Goal: Find specific page/section: Find specific page/section

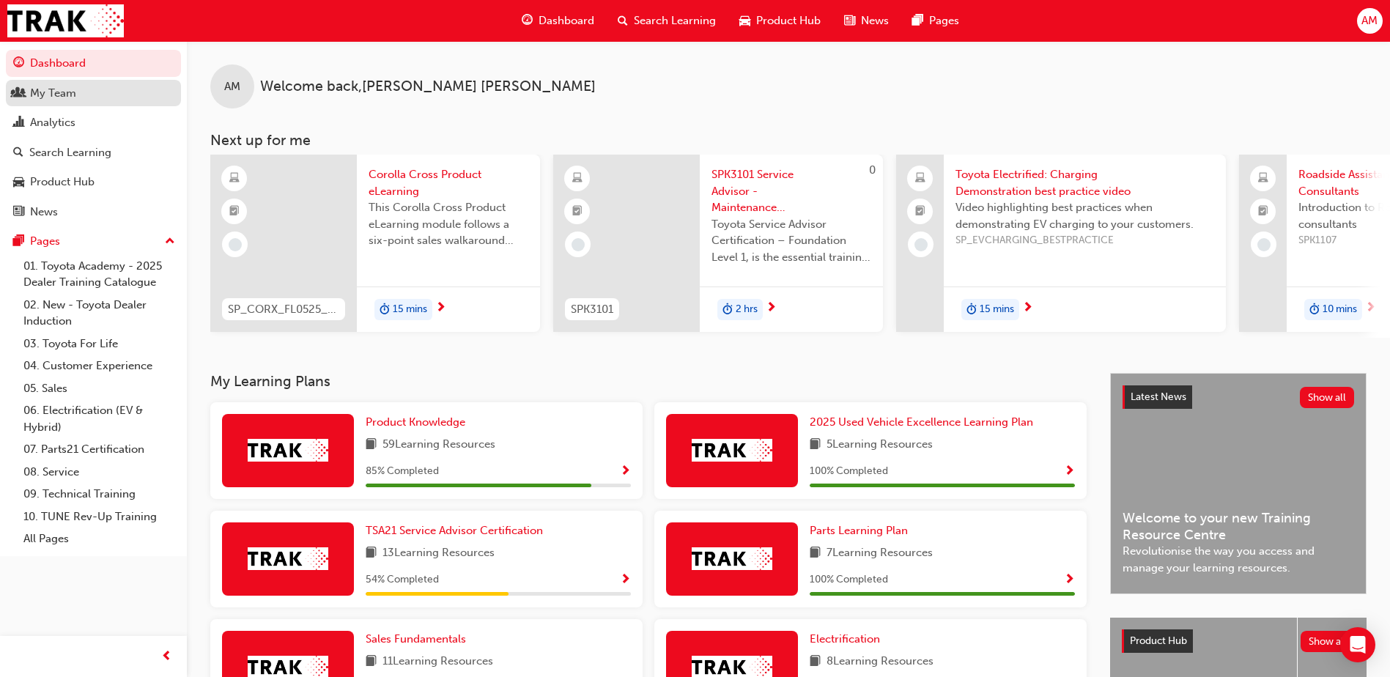
click at [54, 100] on div "My Team" at bounding box center [53, 93] width 46 height 17
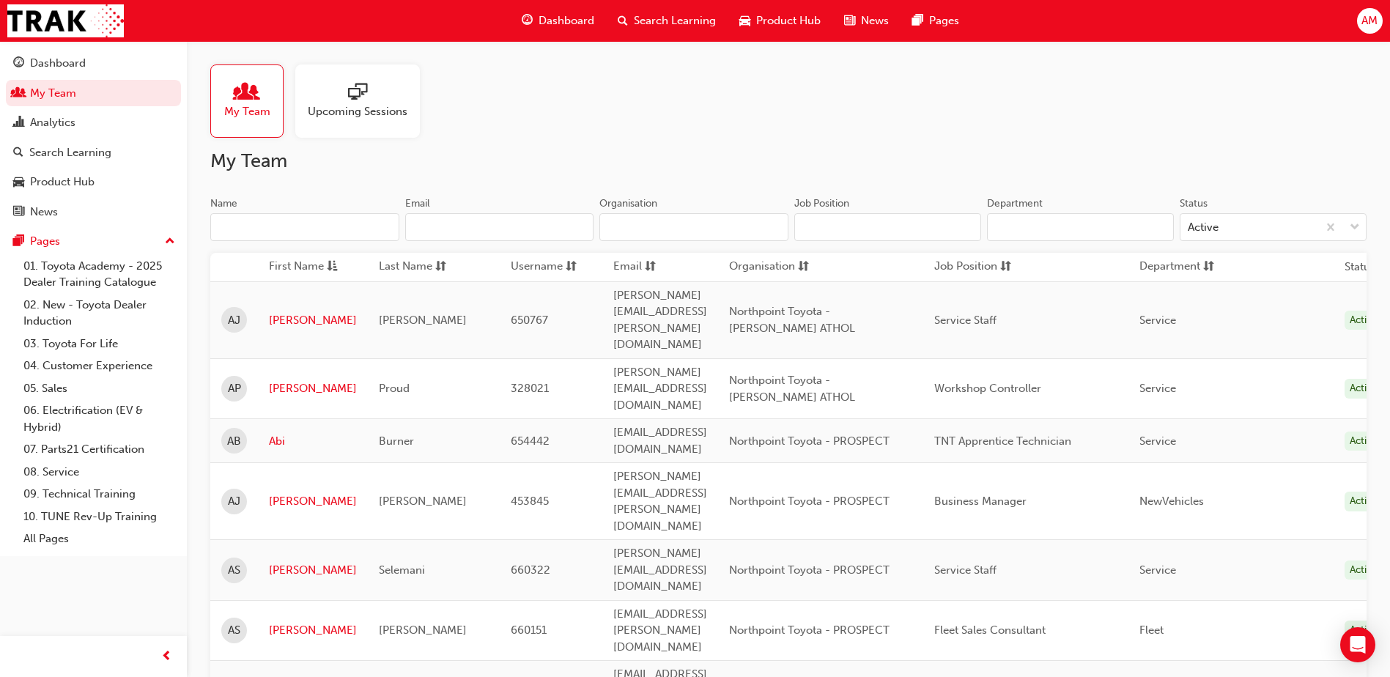
type input "c"
click at [275, 226] on input "Name" at bounding box center [304, 227] width 189 height 28
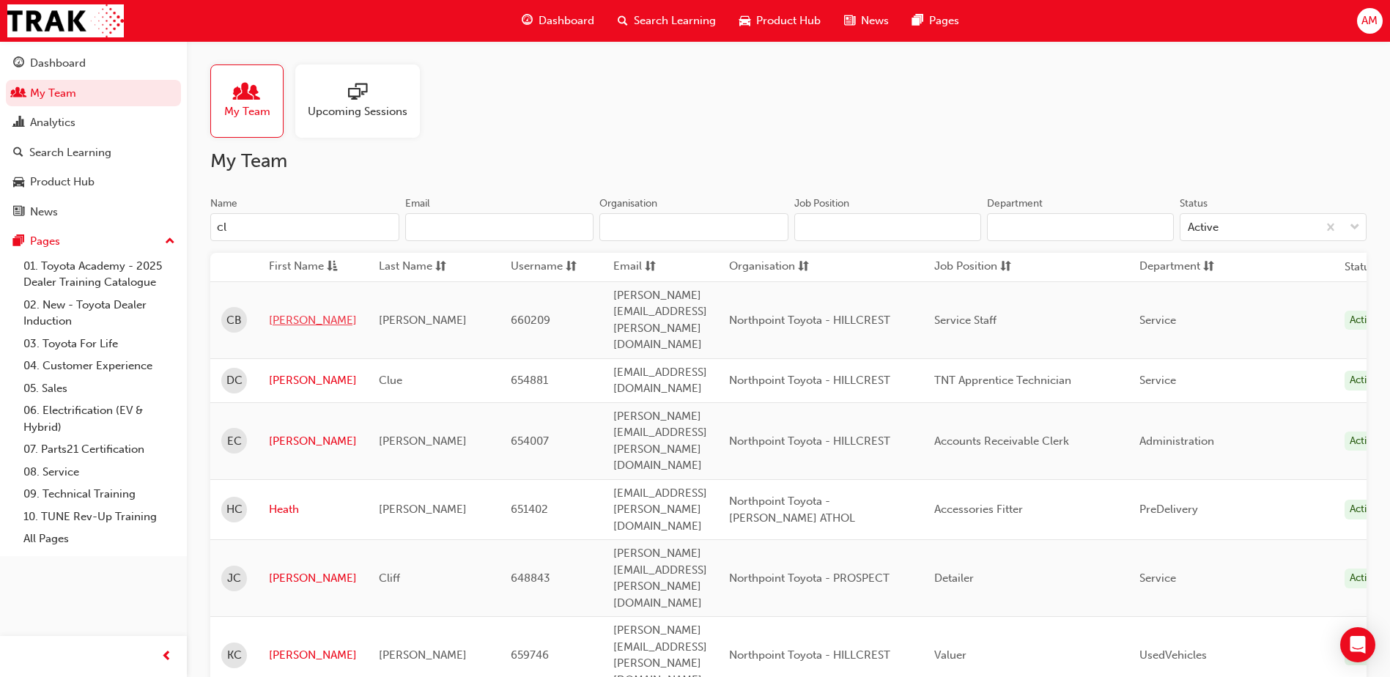
type input "cl"
click at [290, 312] on link "[PERSON_NAME]" at bounding box center [313, 320] width 88 height 17
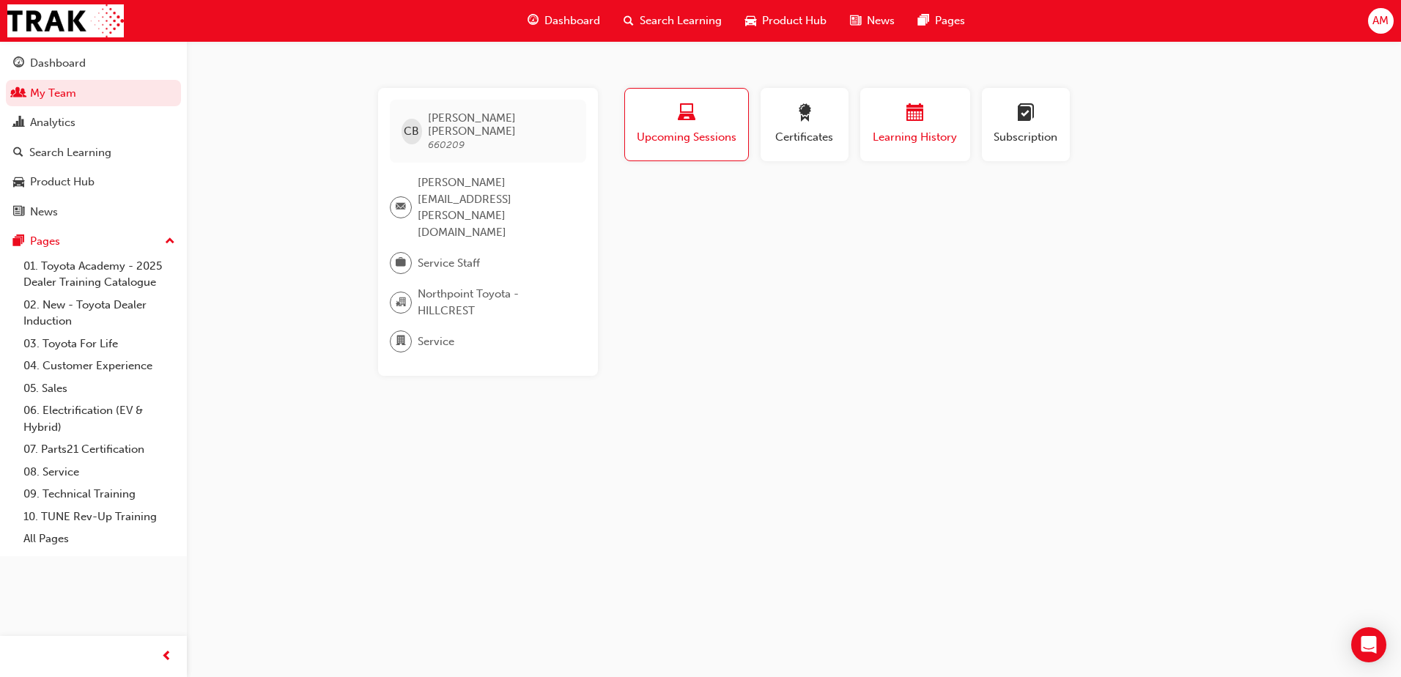
click at [929, 127] on div "Learning History" at bounding box center [915, 125] width 88 height 42
